Goal: Information Seeking & Learning: Learn about a topic

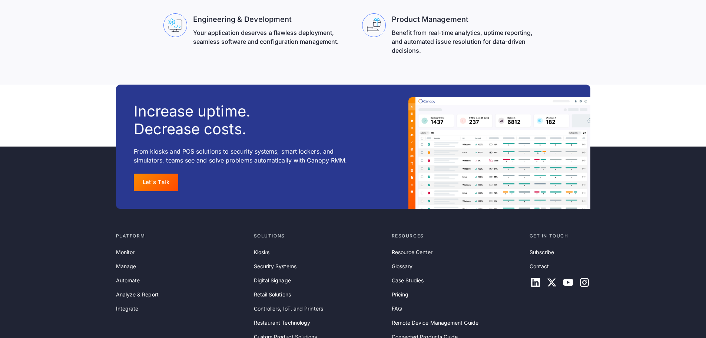
scroll to position [2409, 0]
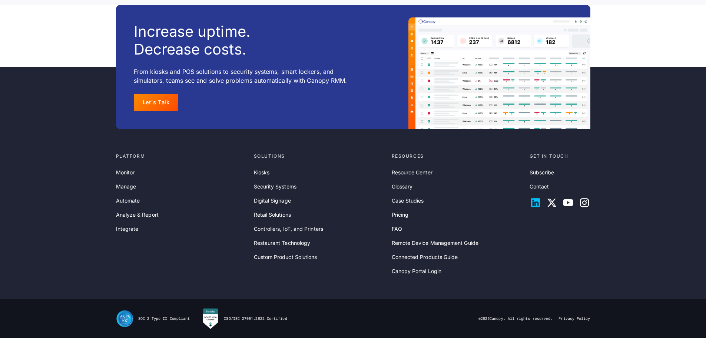
click at [534, 199] on icon at bounding box center [535, 202] width 9 height 9
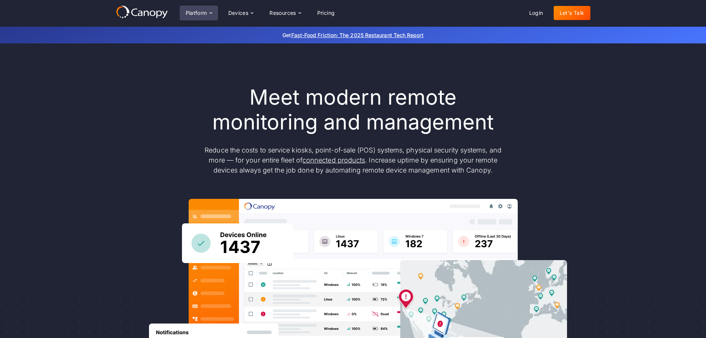
click at [210, 13] on icon at bounding box center [210, 12] width 3 height 1
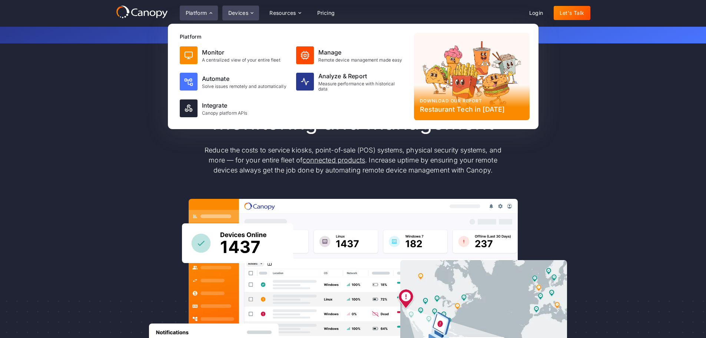
click at [236, 17] on div "Devices" at bounding box center [240, 13] width 37 height 15
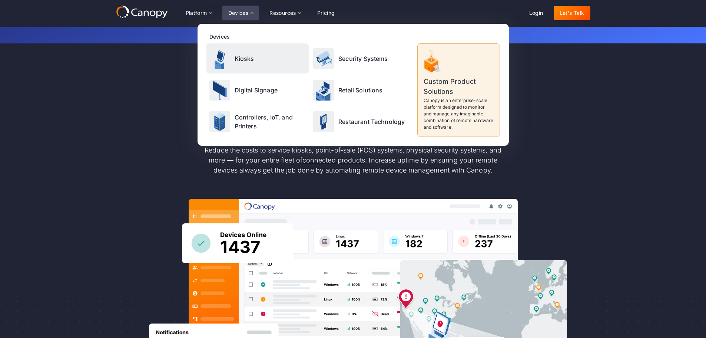
click at [242, 54] on p "Kiosks" at bounding box center [245, 58] width 20 height 9
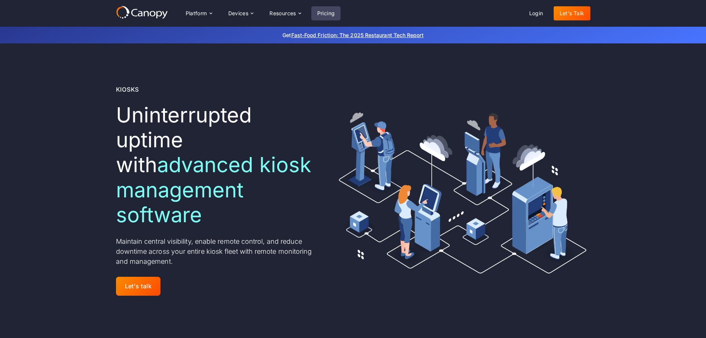
click at [330, 11] on link "Pricing" at bounding box center [326, 13] width 30 height 14
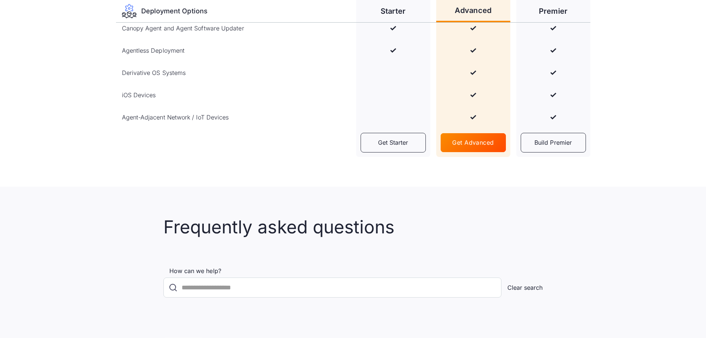
scroll to position [1297, 0]
